Goal: Information Seeking & Learning: Understand process/instructions

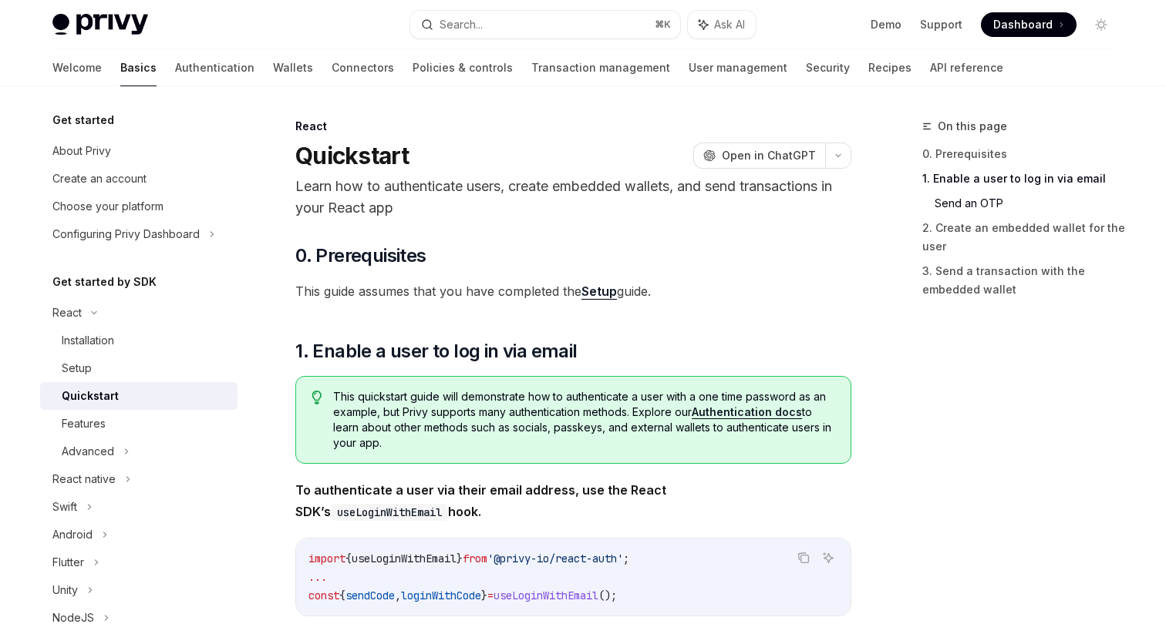
scroll to position [656, 0]
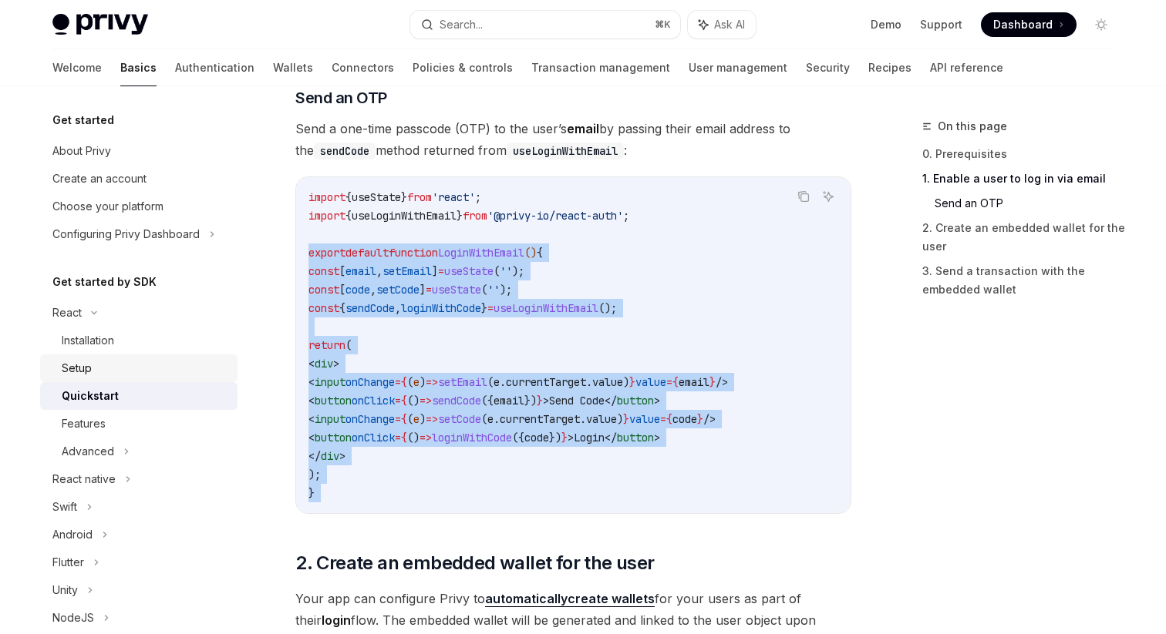
click at [107, 373] on div "Setup" at bounding box center [145, 368] width 167 height 19
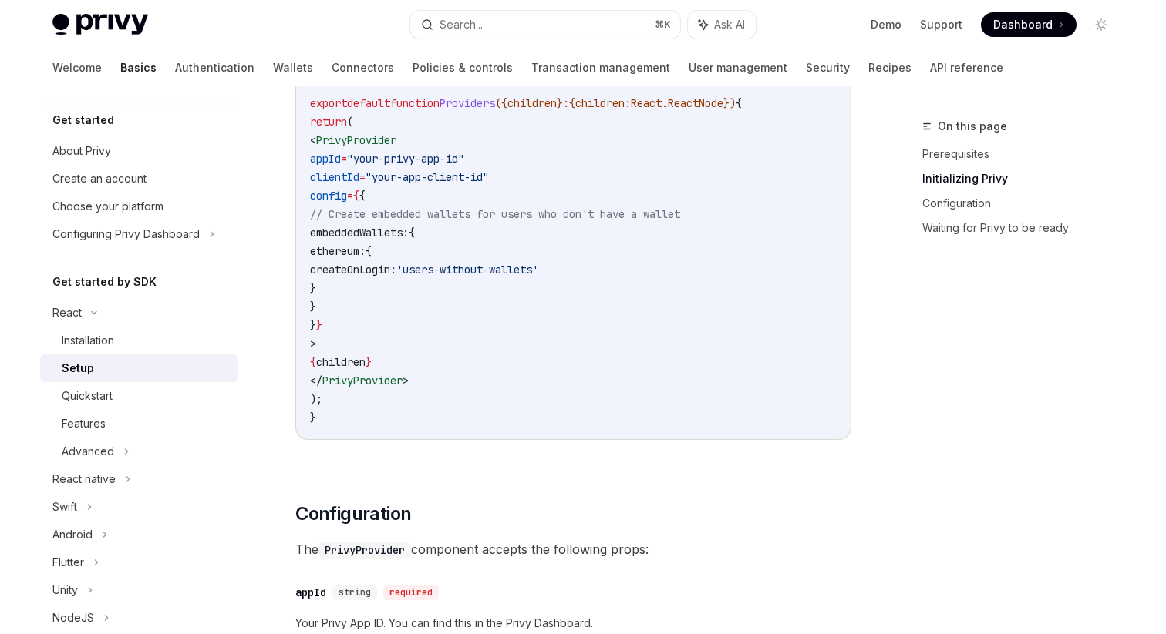
scroll to position [601, 0]
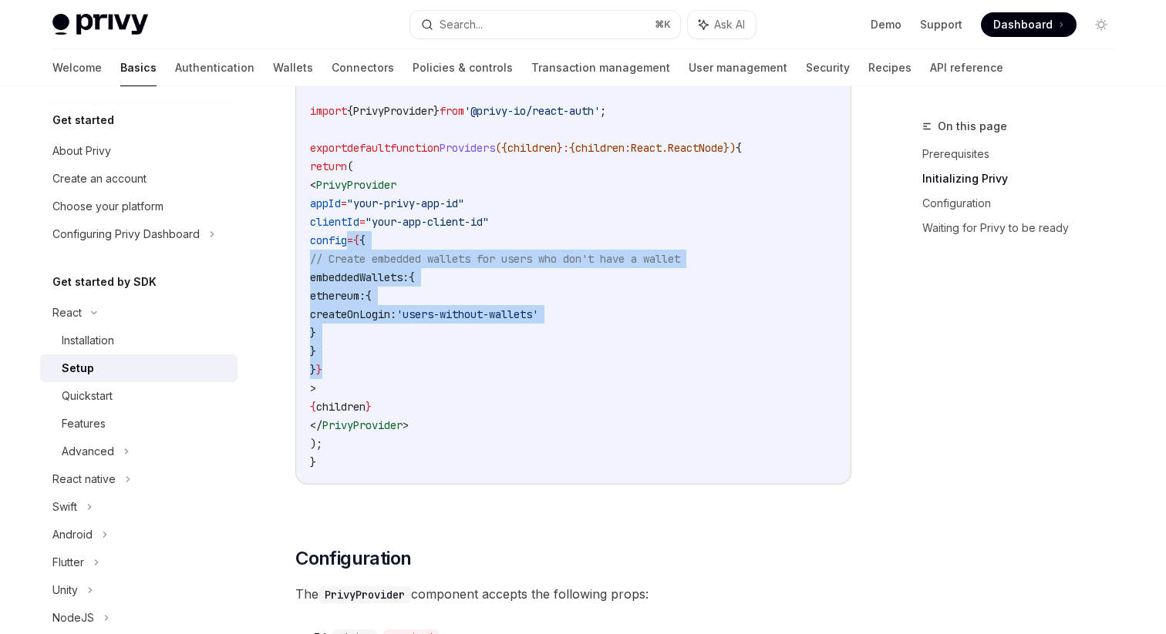
drag, startPoint x: 372, startPoint y: 368, endPoint x: 346, endPoint y: 245, distance: 125.2
click at [346, 245] on code "'use client' ; import { PrivyProvider } from '@privy-io/react-auth' ; export de…" at bounding box center [573, 268] width 527 height 407
copy code "config = { { // Create embedded wallets for users who don't have a wallet embed…"
click at [347, 245] on span "config" at bounding box center [328, 241] width 37 height 14
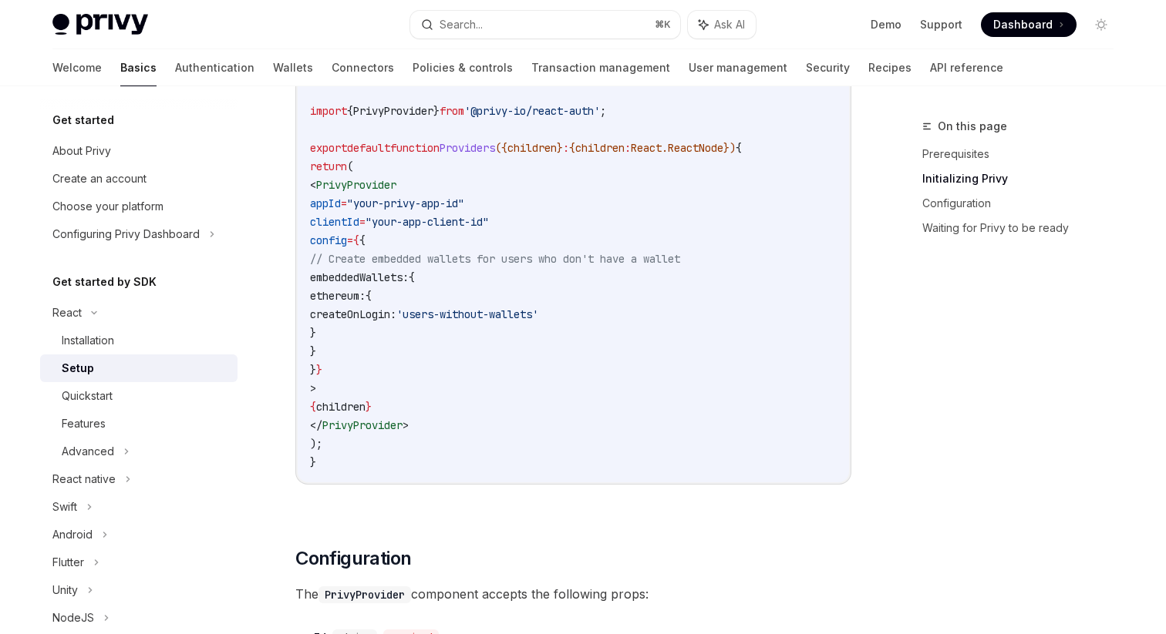
click at [1031, 19] on span "Dashboard" at bounding box center [1022, 24] width 59 height 15
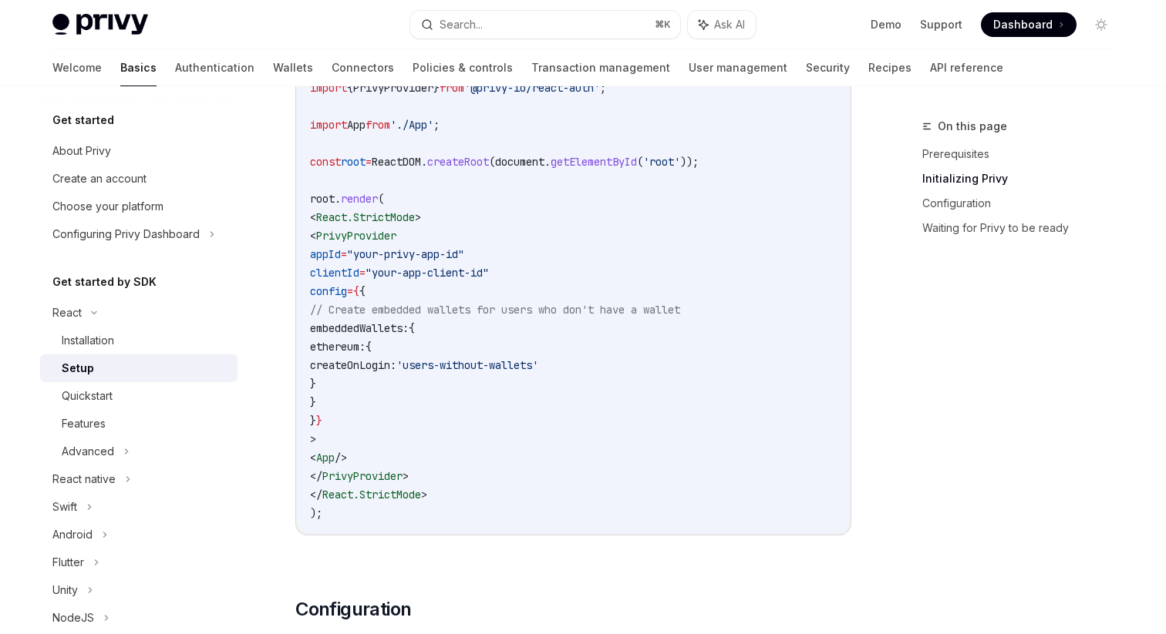
scroll to position [708, 0]
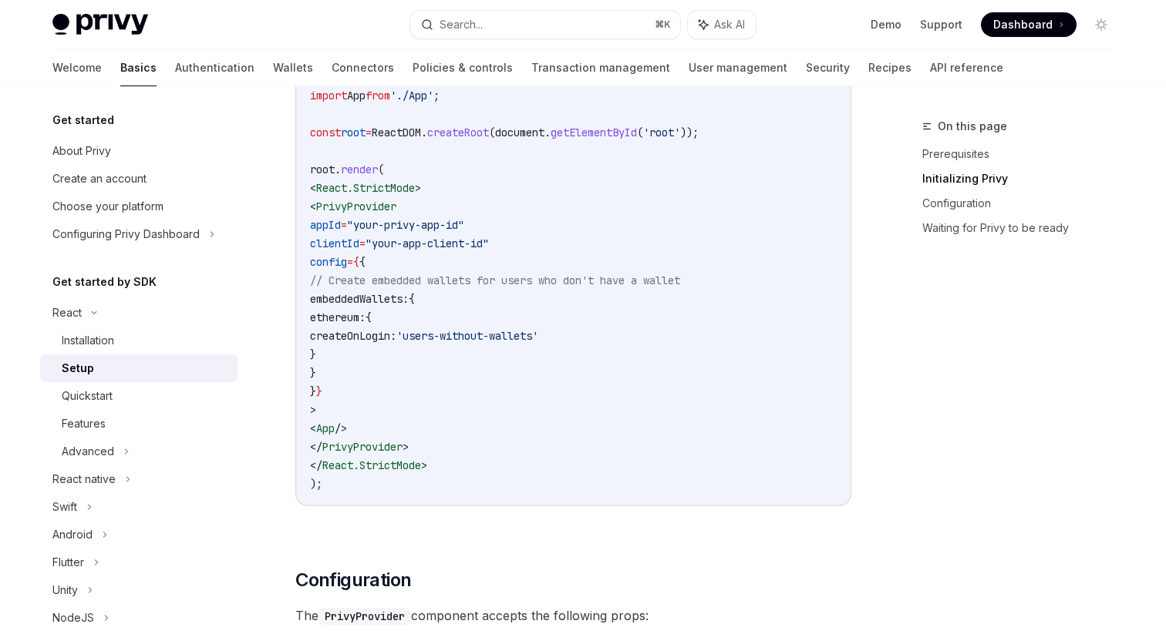
drag, startPoint x: 446, startPoint y: 446, endPoint x: 338, endPoint y: 210, distance: 260.1
click at [338, 210] on code "import React from 'react' ; import ReactDOM from 'react-dom/client' ; import '.…" at bounding box center [573, 225] width 527 height 537
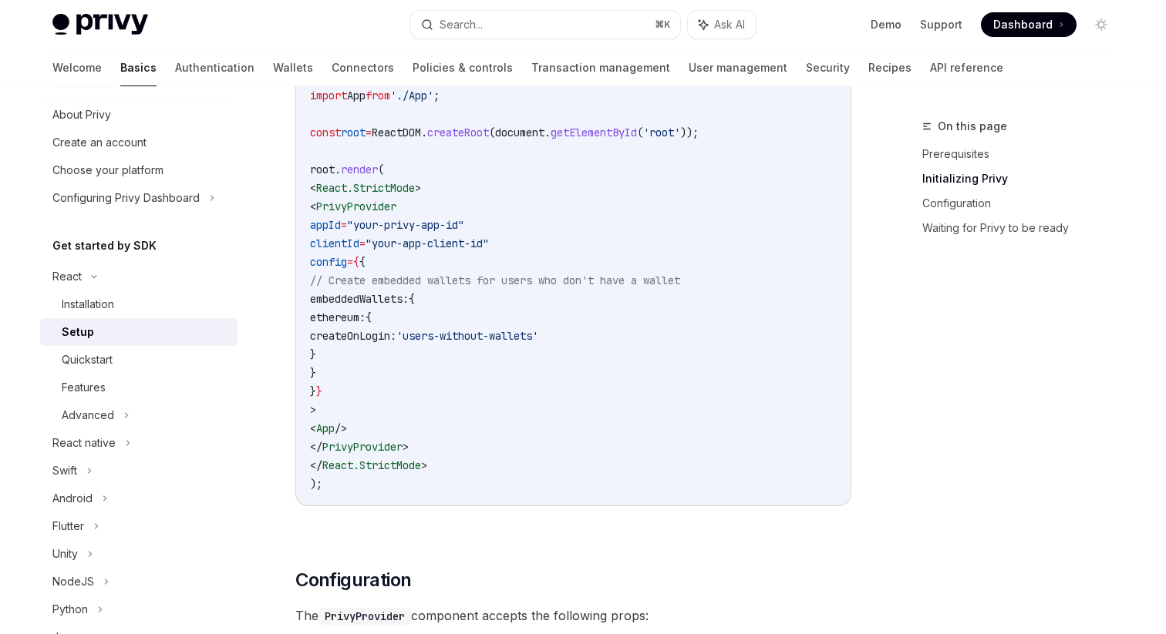
scroll to position [0, 0]
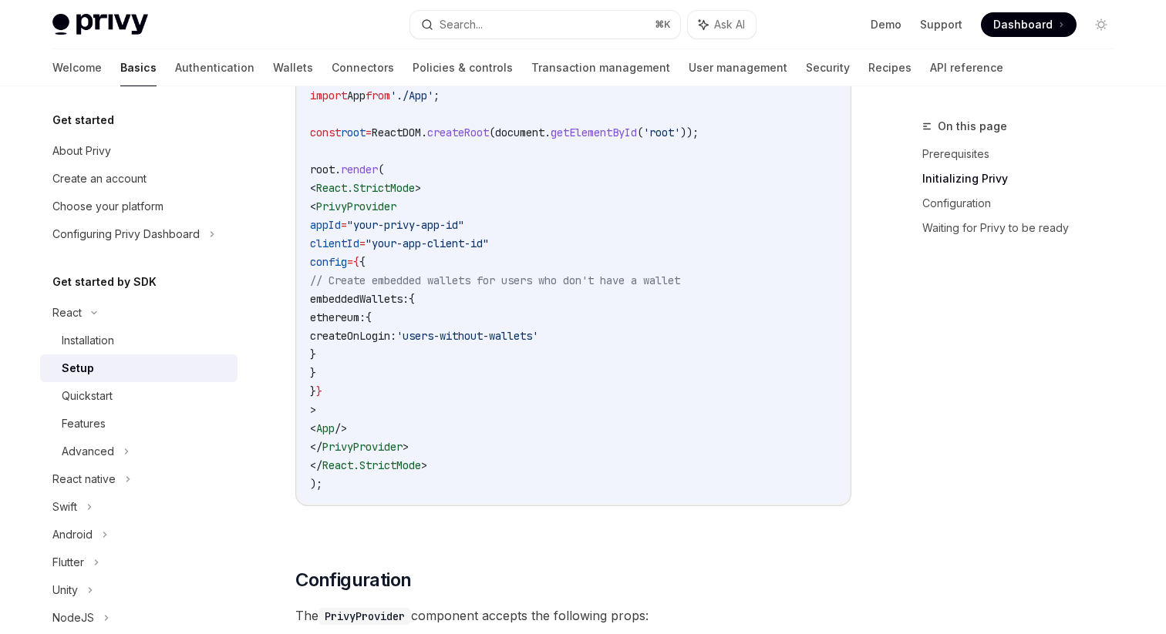
click at [120, 70] on link "Basics" at bounding box center [138, 67] width 36 height 37
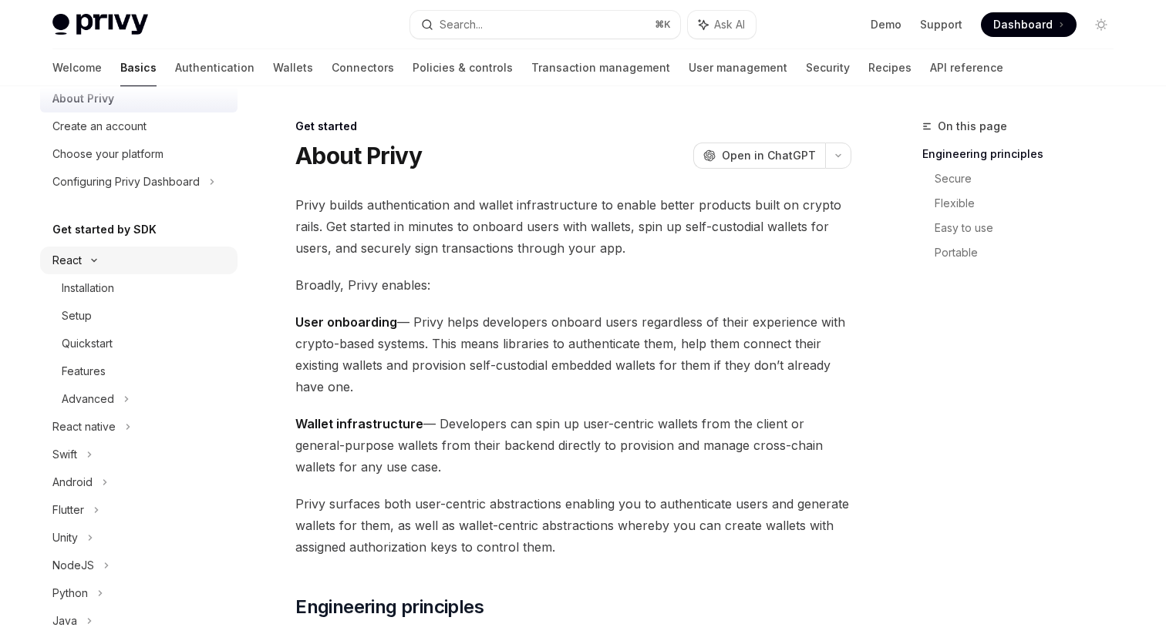
scroll to position [106, 0]
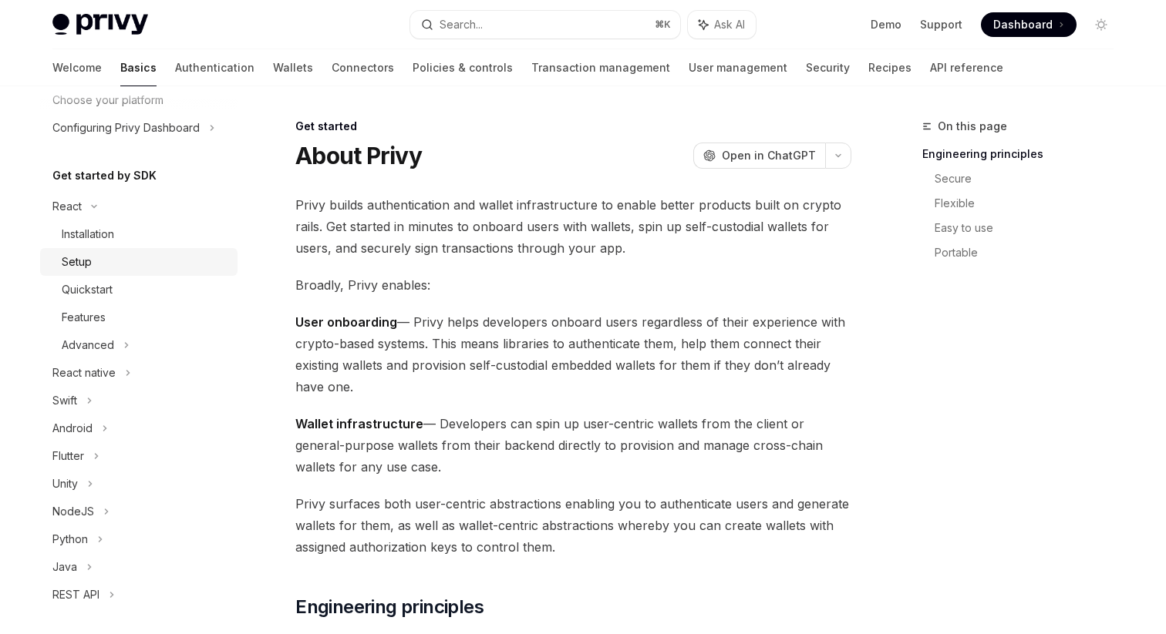
click at [89, 253] on div "Setup" at bounding box center [77, 262] width 30 height 19
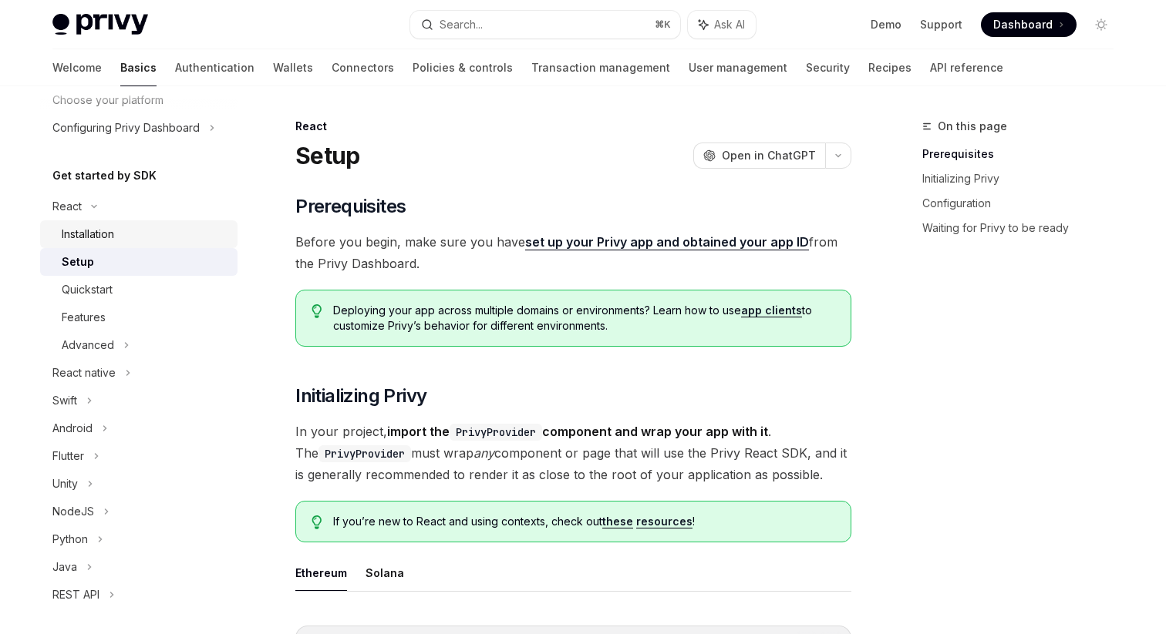
click at [95, 234] on div "Installation" at bounding box center [88, 234] width 52 height 19
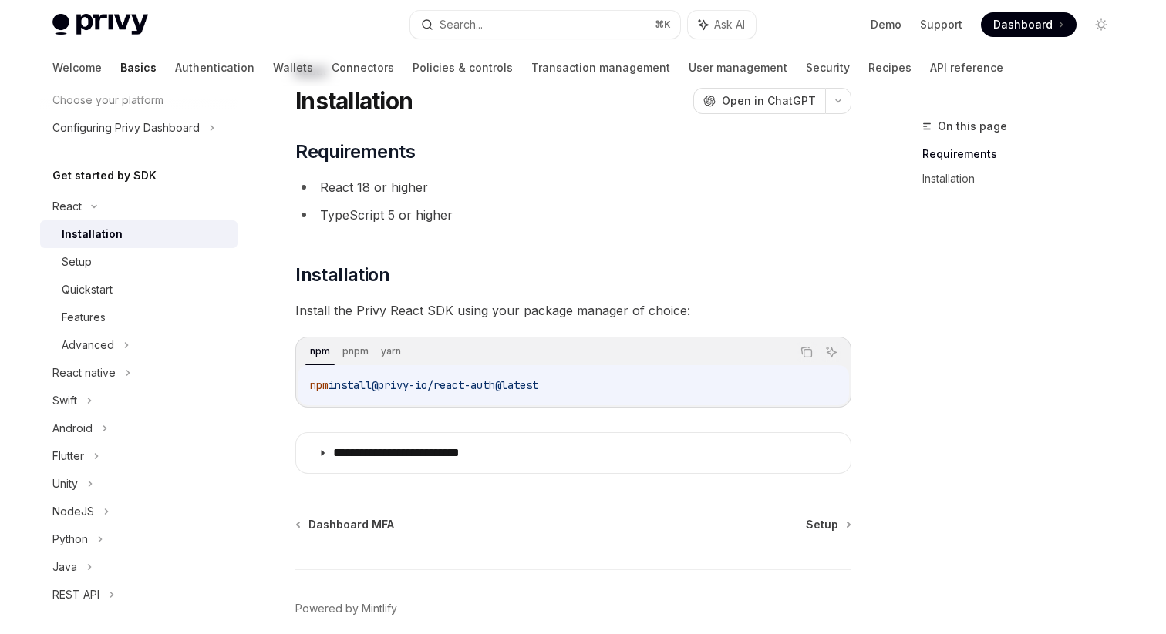
scroll to position [123, 0]
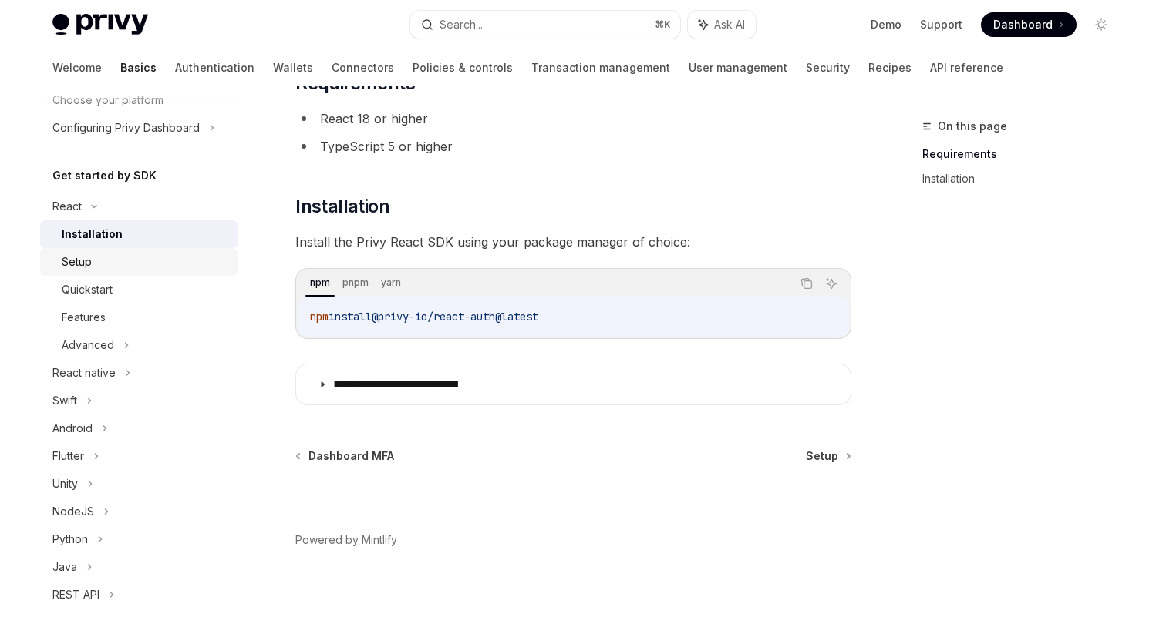
click at [77, 254] on div "Setup" at bounding box center [77, 262] width 30 height 19
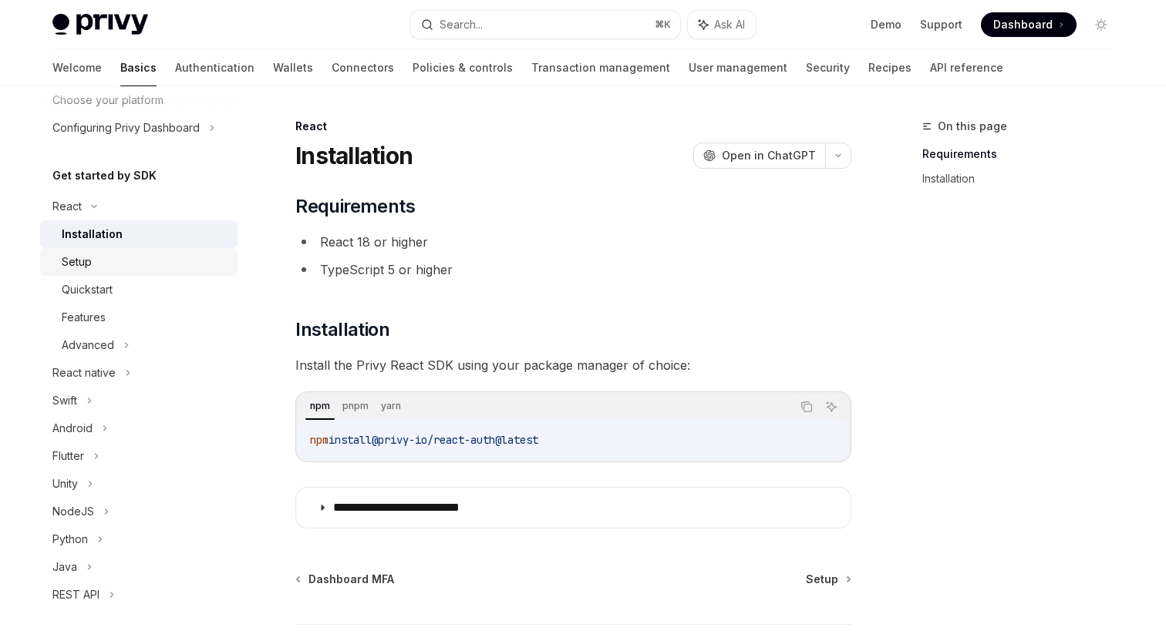
type textarea "*"
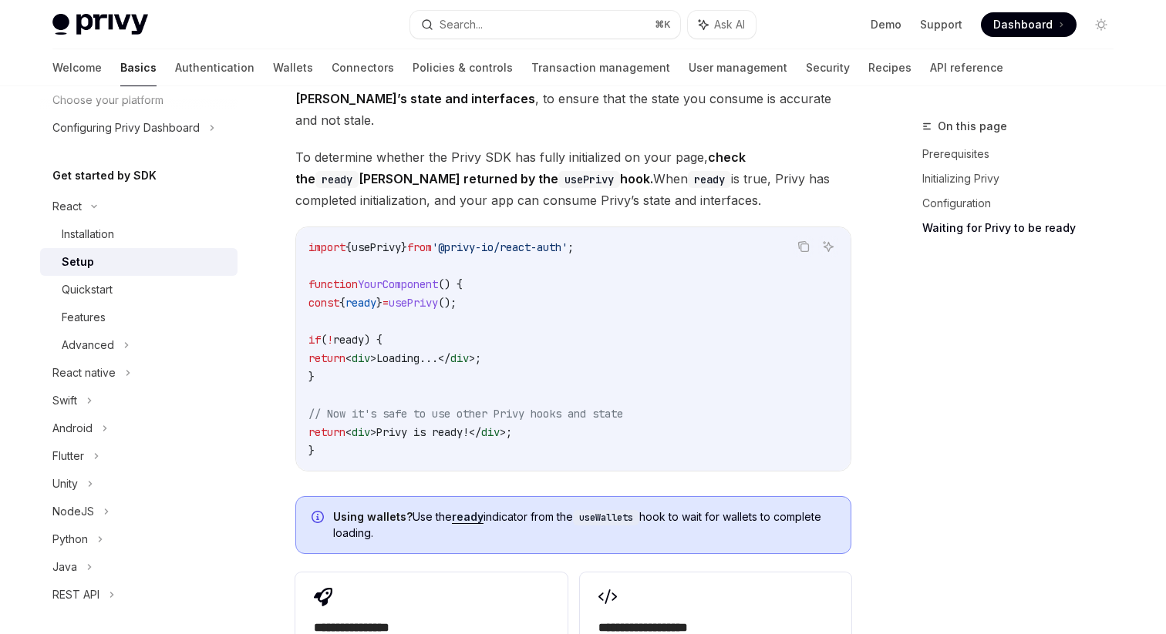
scroll to position [1755, 0]
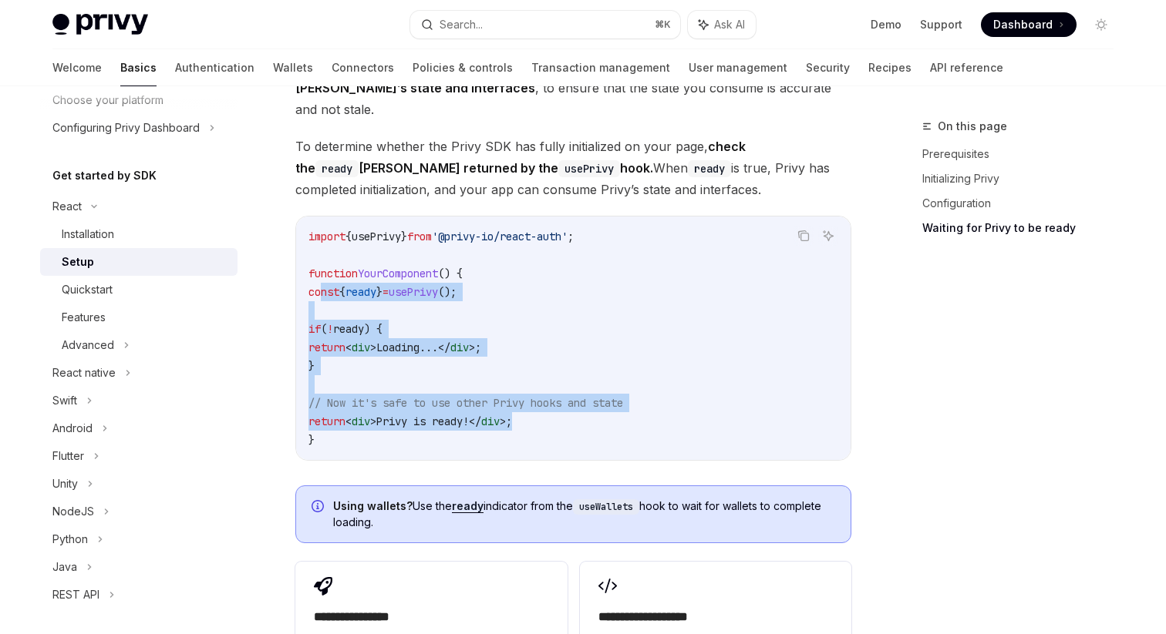
drag, startPoint x: 540, startPoint y: 402, endPoint x: 319, endPoint y: 274, distance: 256.0
click at [319, 274] on code "import { usePrivy } from '@privy-io/react-auth' ; function YourComponent () { c…" at bounding box center [573, 338] width 530 height 222
copy code "const { ready } = usePrivy (); if ( ! ready ) { return < div > Loading... </ di…"
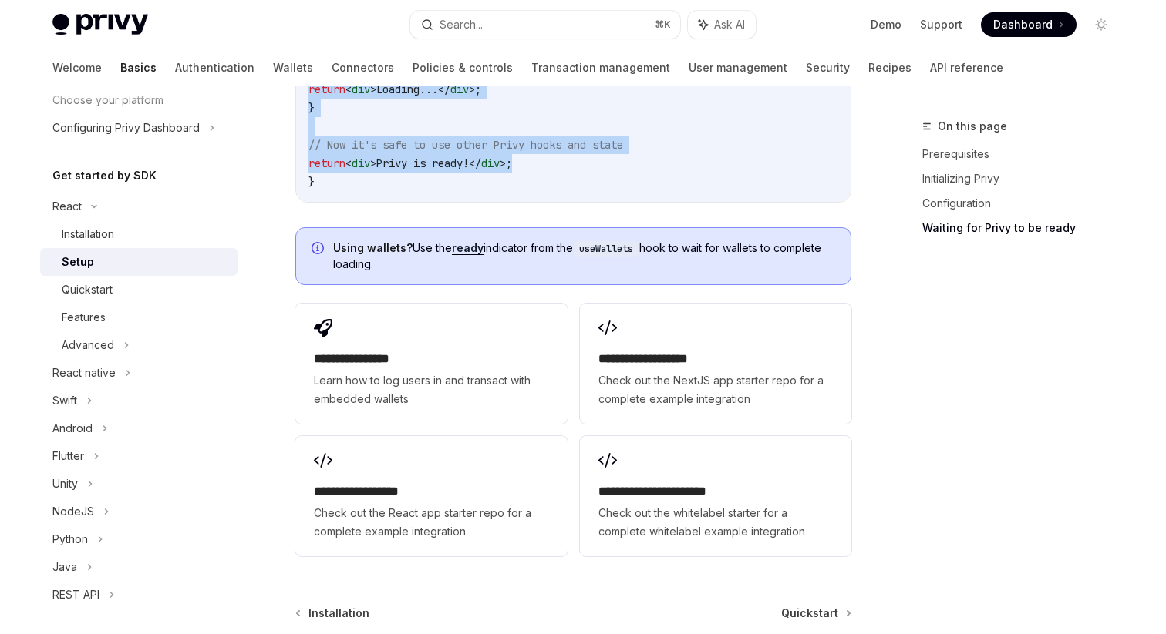
scroll to position [2068, 0]
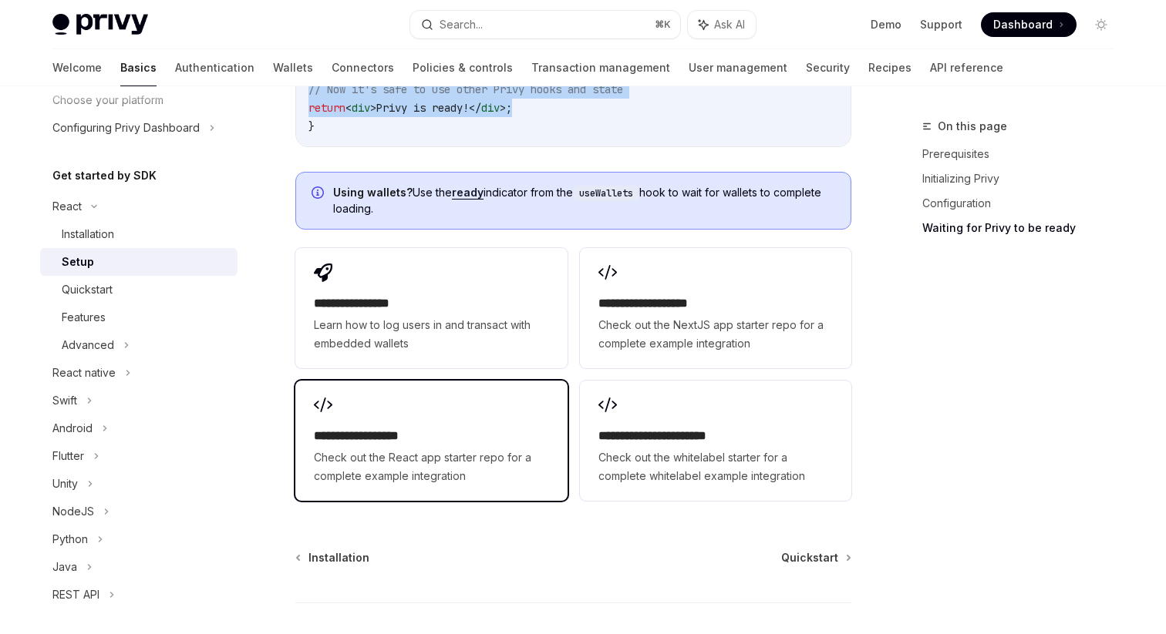
click at [474, 381] on div "**********" at bounding box center [430, 441] width 271 height 120
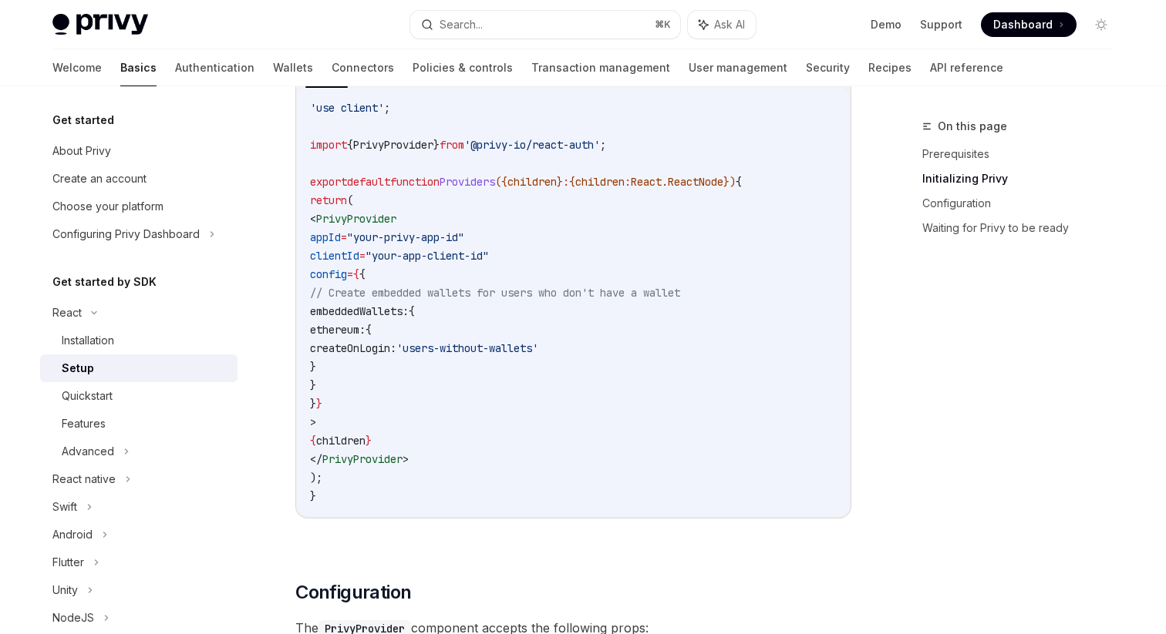
scroll to position [574, 0]
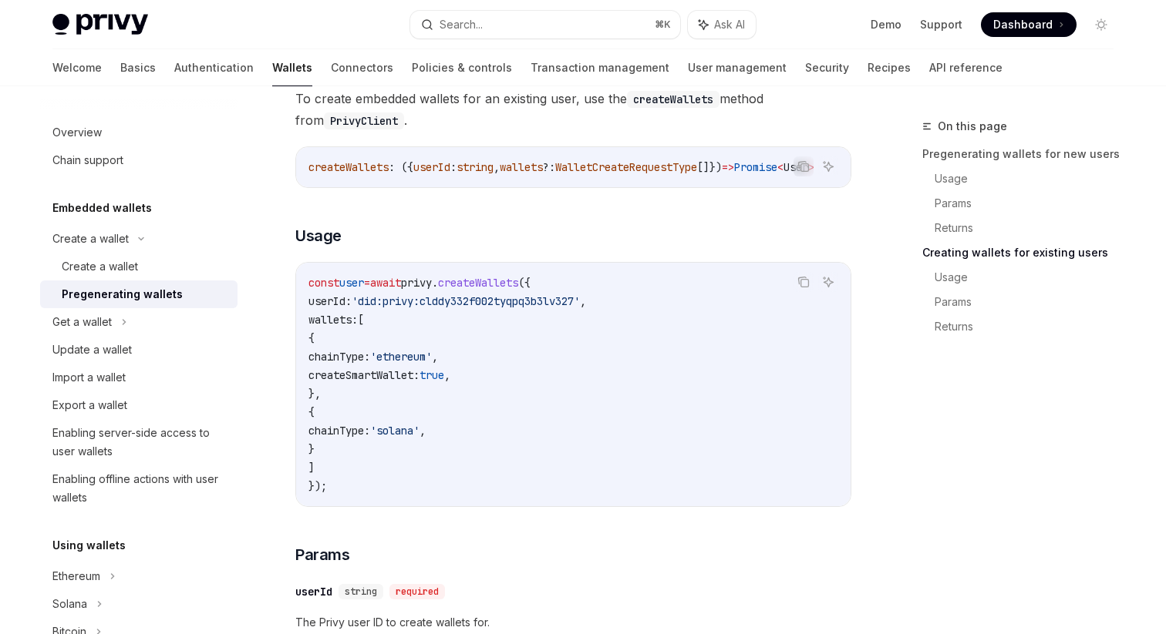
scroll to position [1911, 0]
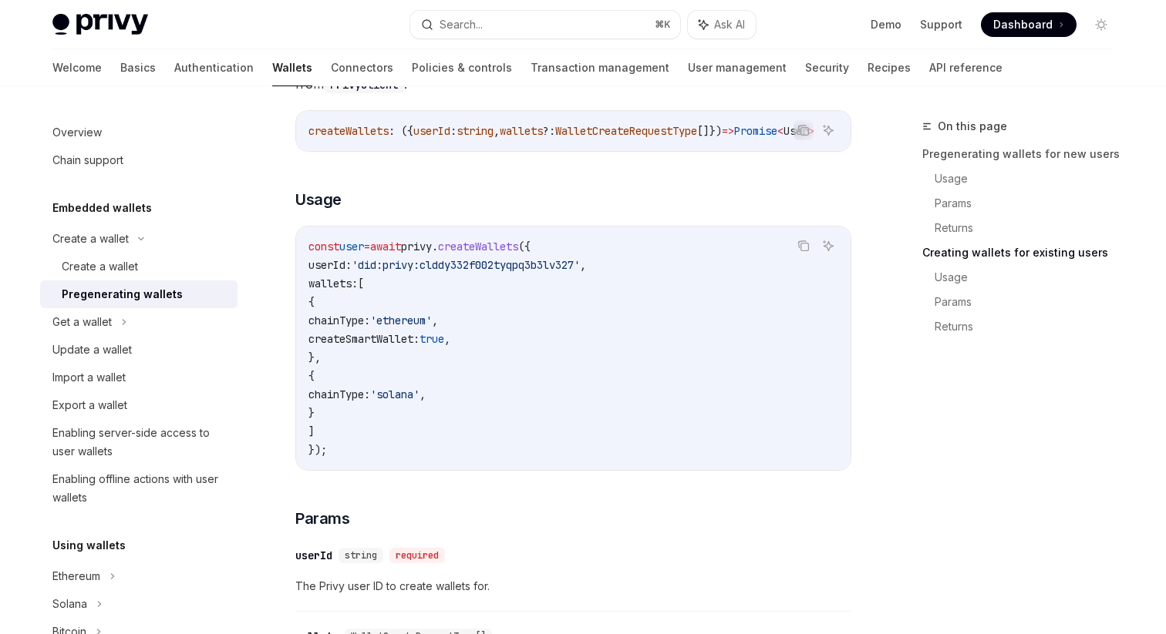
click at [419, 346] on span "createSmartWallet:" at bounding box center [363, 339] width 111 height 14
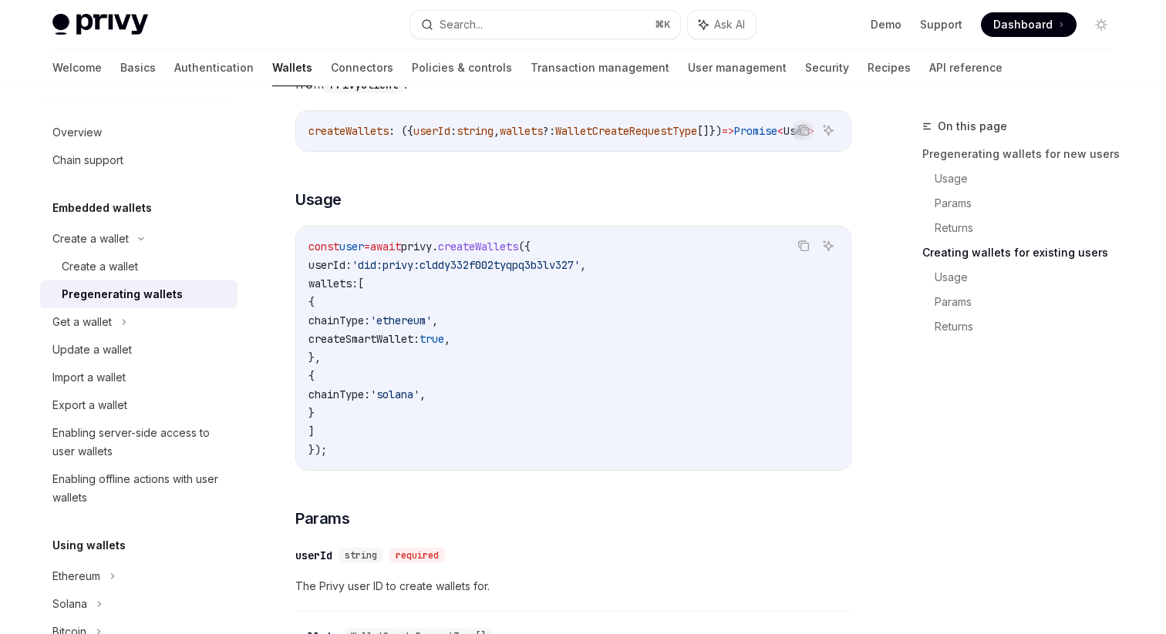
click at [419, 346] on span "createSmartWallet:" at bounding box center [363, 339] width 111 height 14
click at [370, 328] on span "chainType:" at bounding box center [339, 321] width 62 height 14
click at [370, 399] on span "chainType:" at bounding box center [339, 395] width 62 height 14
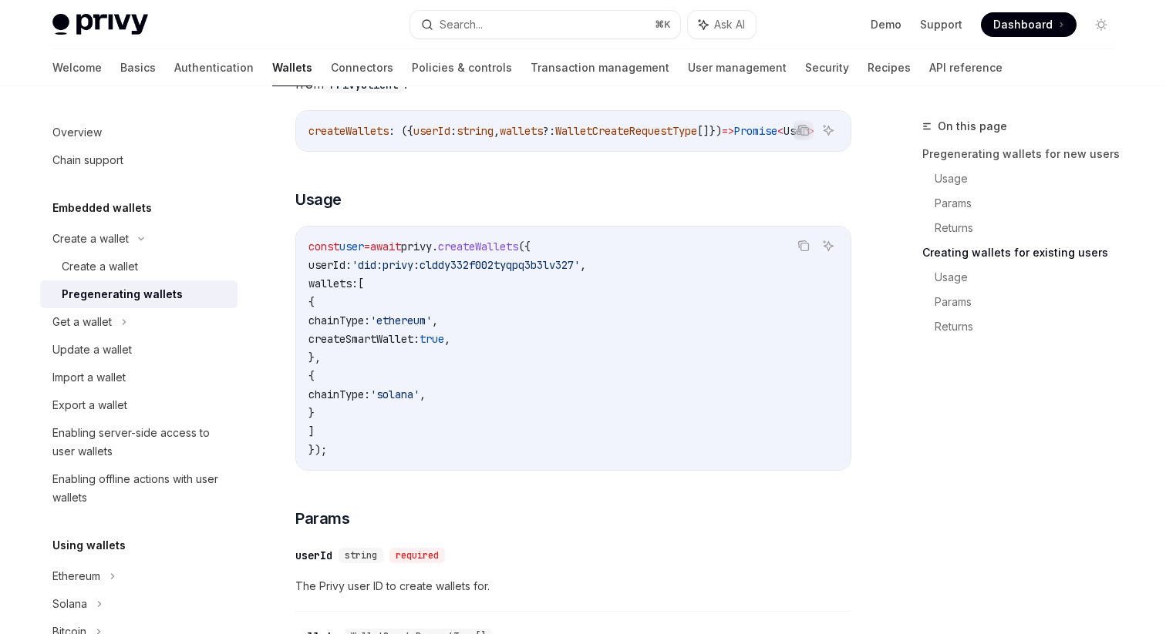
click at [429, 318] on code "const user = await privy . createWallets ({ userId: 'did:privy:clddy332f002tyqp…" at bounding box center [573, 348] width 530 height 222
click at [499, 254] on span "createWallets" at bounding box center [478, 247] width 80 height 14
click at [428, 272] on span "'did:privy:clddy332f002tyqpq3b3lv327'" at bounding box center [466, 265] width 228 height 14
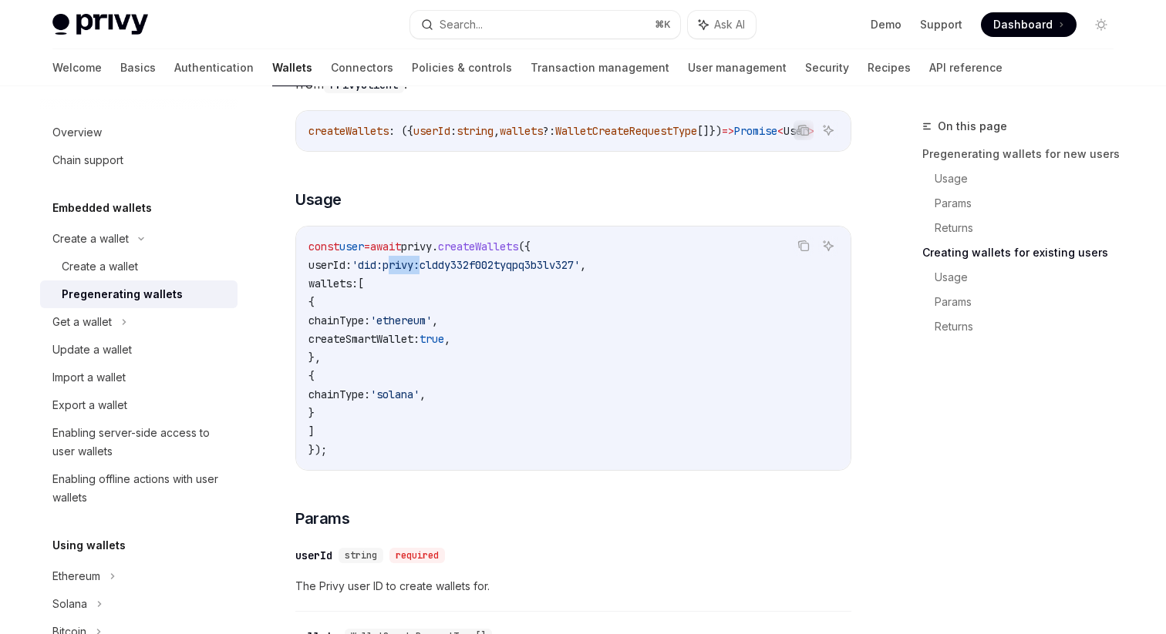
click at [428, 272] on span "'did:privy:clddy332f002tyqpq3b3lv327'" at bounding box center [466, 265] width 228 height 14
click at [508, 272] on span "'did:privy:clddy332f002tyqpq3b3lv327'" at bounding box center [466, 265] width 228 height 14
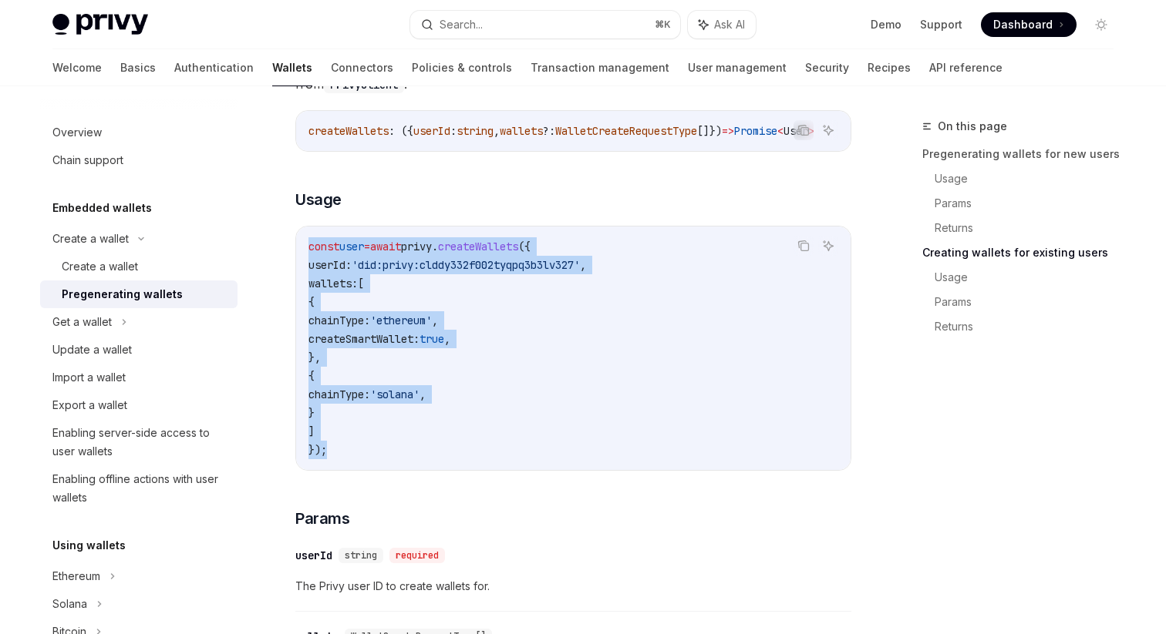
drag, startPoint x: 337, startPoint y: 464, endPoint x: 305, endPoint y: 261, distance: 206.0
click at [305, 261] on div "const user = await privy . createWallets ({ userId: 'did:privy:clddy332f002tyqp…" at bounding box center [573, 349] width 554 height 244
copy code "const user = await privy . createWallets ({ userId: 'did:privy:clddy332f002tyqp…"
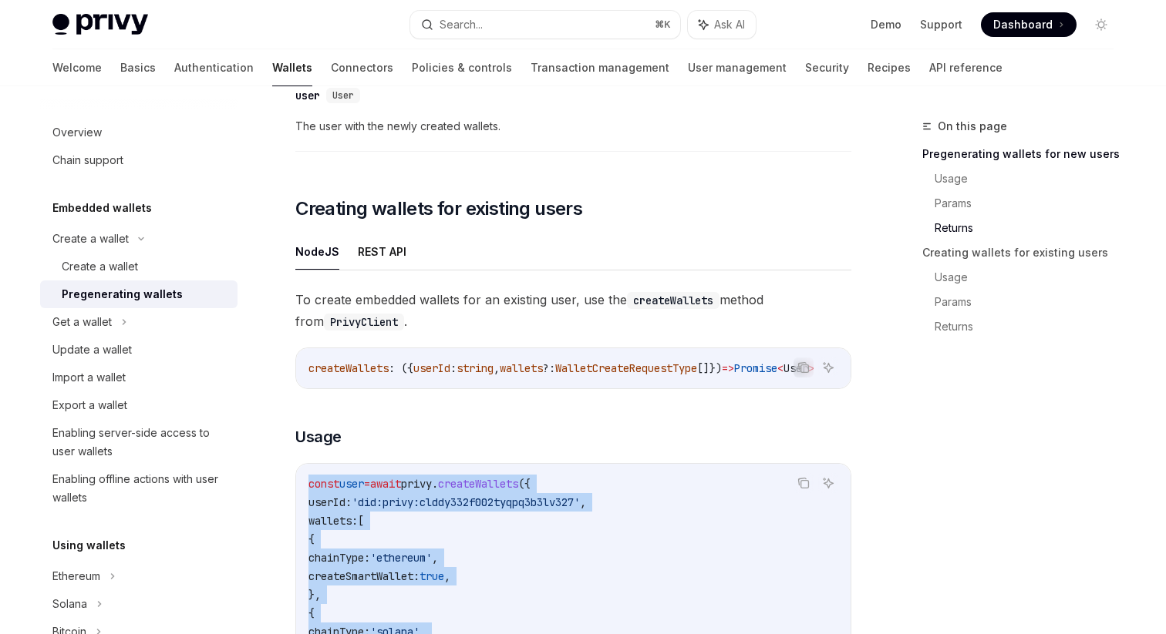
scroll to position [1586, 0]
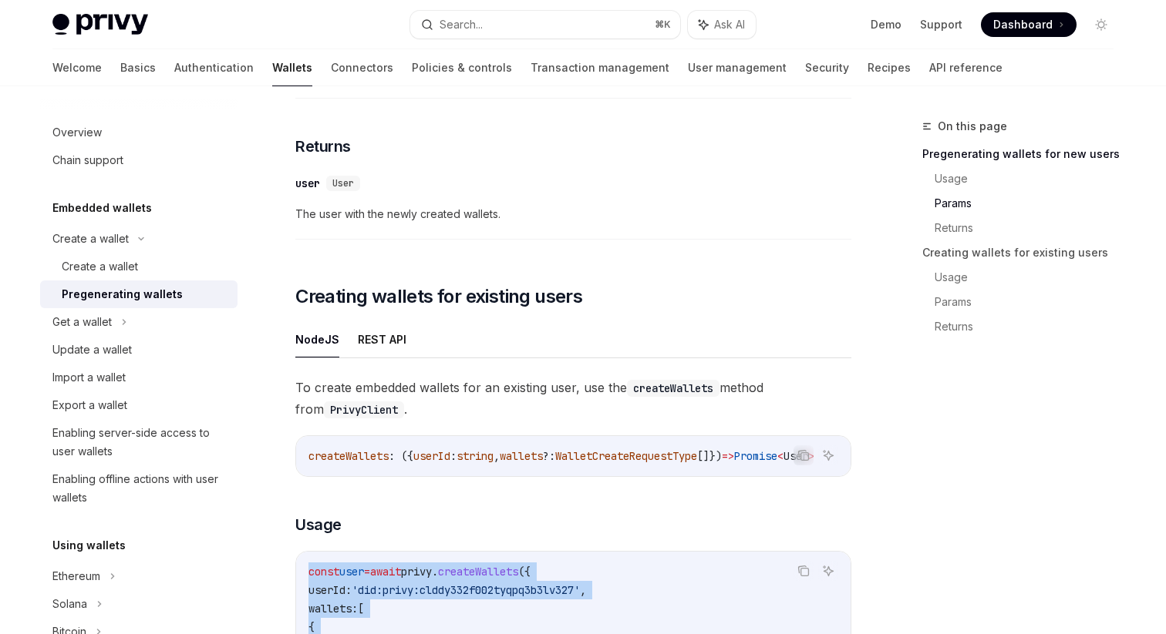
click at [1032, 20] on span "Dashboard" at bounding box center [1022, 24] width 59 height 15
